Goal: Navigation & Orientation: Understand site structure

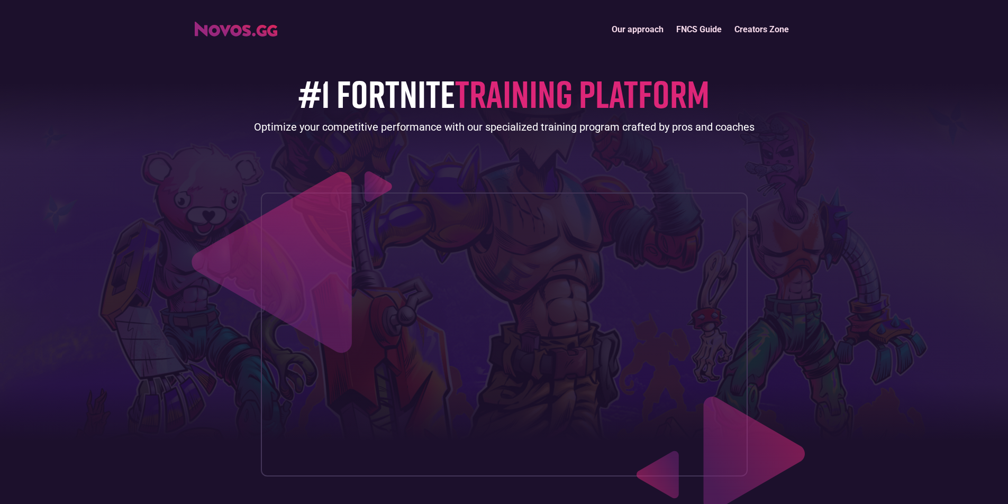
click at [638, 30] on link "Our approach" at bounding box center [638, 29] width 65 height 23
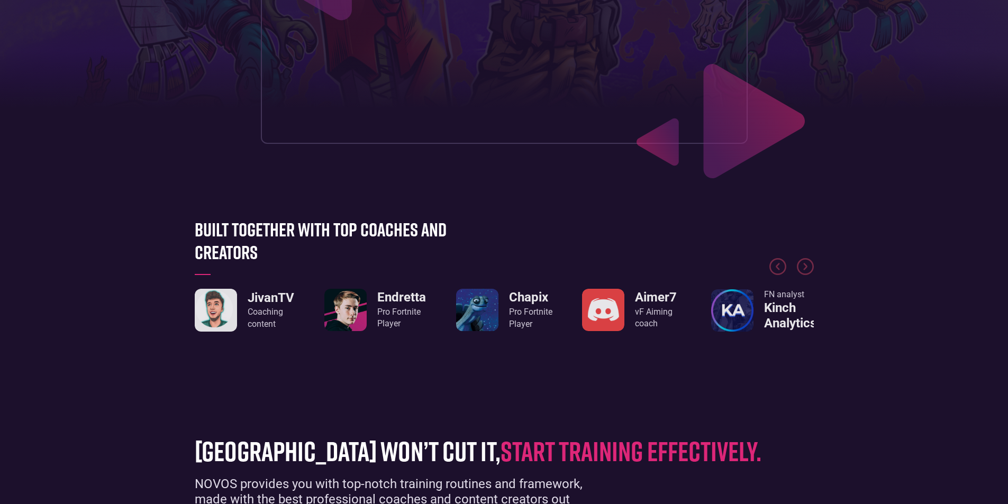
scroll to position [68, 0]
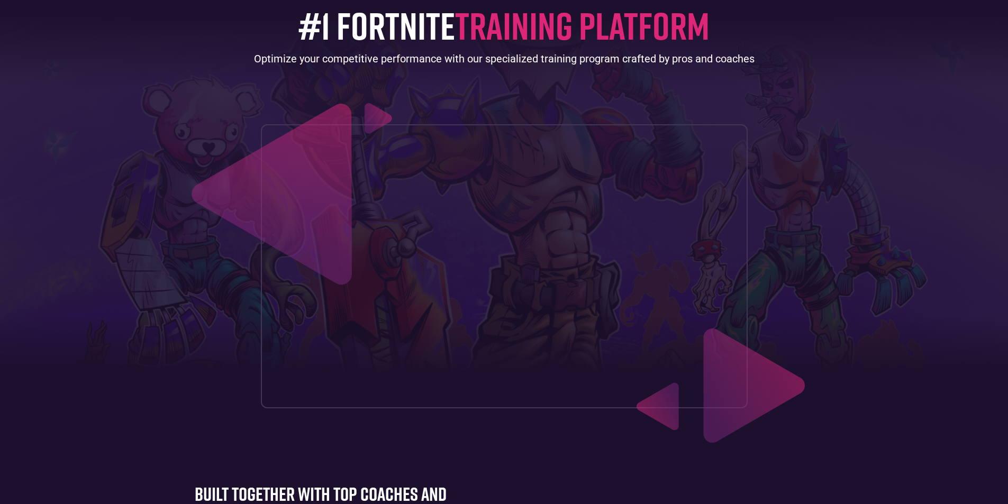
drag, startPoint x: 796, startPoint y: 166, endPoint x: 794, endPoint y: 118, distance: 48.2
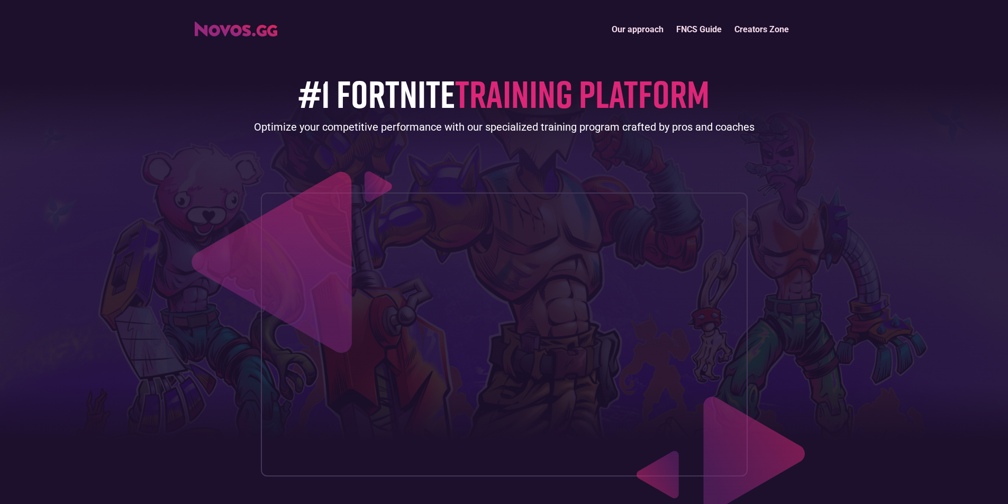
click at [764, 25] on link "Creators Zone" at bounding box center [761, 29] width 67 height 23
click at [248, 29] on img "home" at bounding box center [236, 29] width 83 height 15
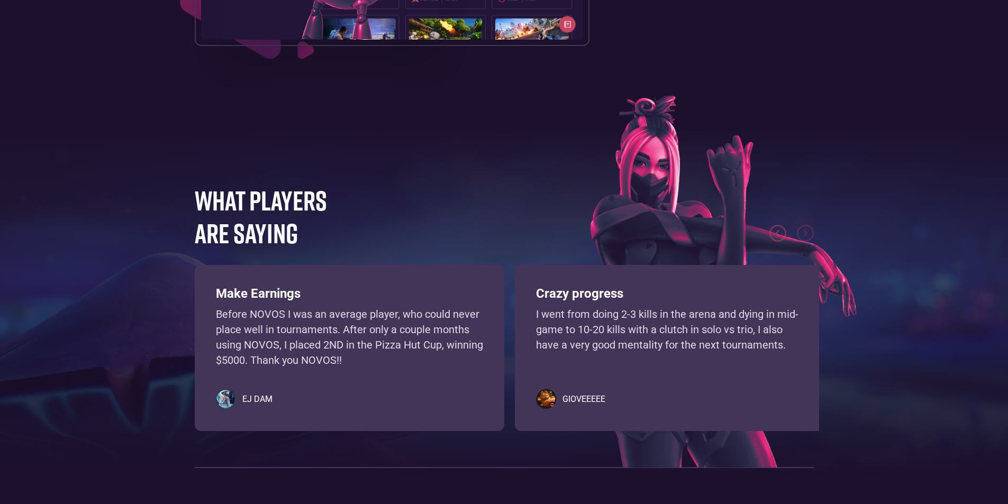
scroll to position [2069, 0]
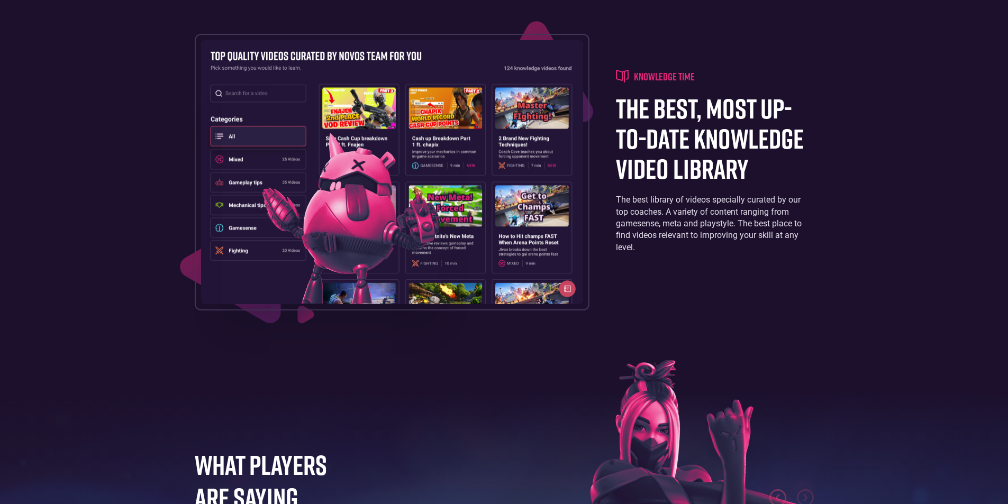
drag, startPoint x: 623, startPoint y: 34, endPoint x: 588, endPoint y: 77, distance: 54.9
